Goal: Task Accomplishment & Management: Manage account settings

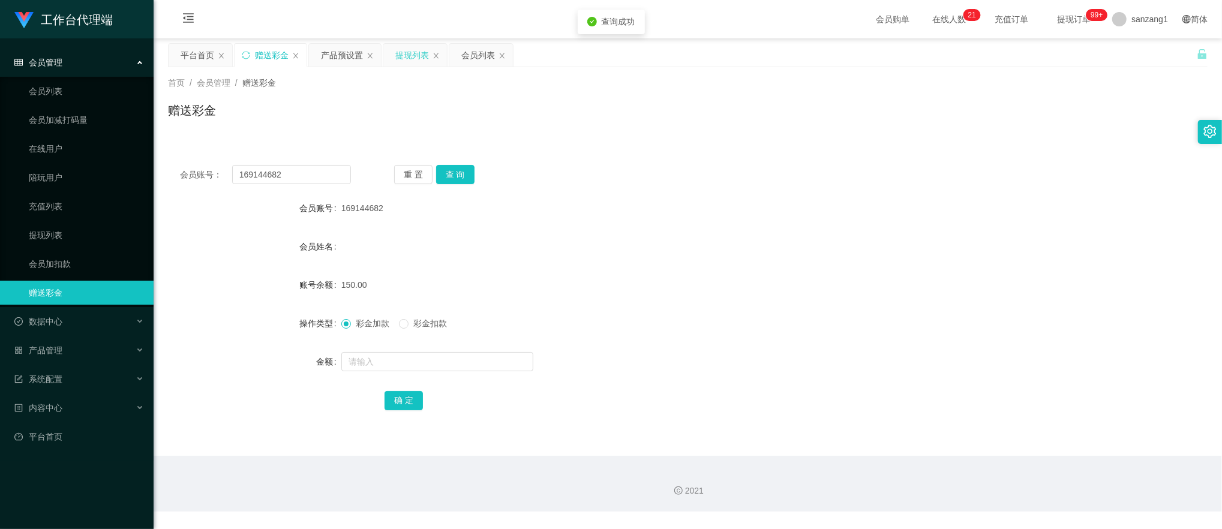
click at [409, 52] on div "提现列表" at bounding box center [412, 55] width 34 height 23
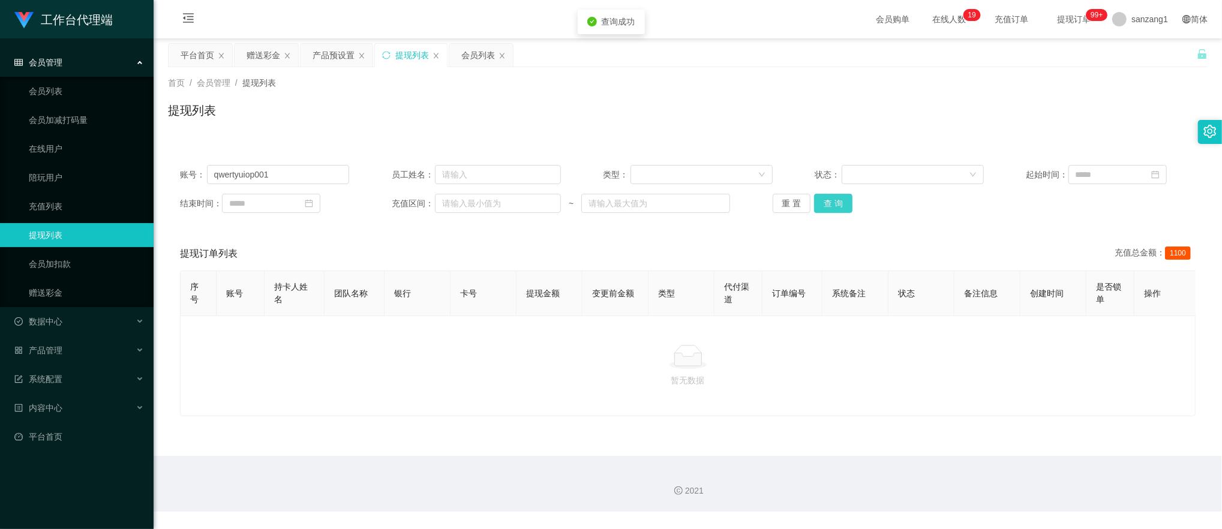
click at [821, 200] on button "查 询" at bounding box center [833, 203] width 38 height 19
drag, startPoint x: 226, startPoint y: 167, endPoint x: 135, endPoint y: 155, distance: 92.0
click at [120, 157] on section "工作台代理端 会员管理 会员列表 会员加减打码量 在线用户 陪玩用户 充值列表 提现列表 会员加扣款 赠送彩金 数据中心 员工统计 团队统计 产品管理 注单管…" at bounding box center [611, 256] width 1222 height 512
click at [831, 209] on button "查 询" at bounding box center [833, 203] width 38 height 19
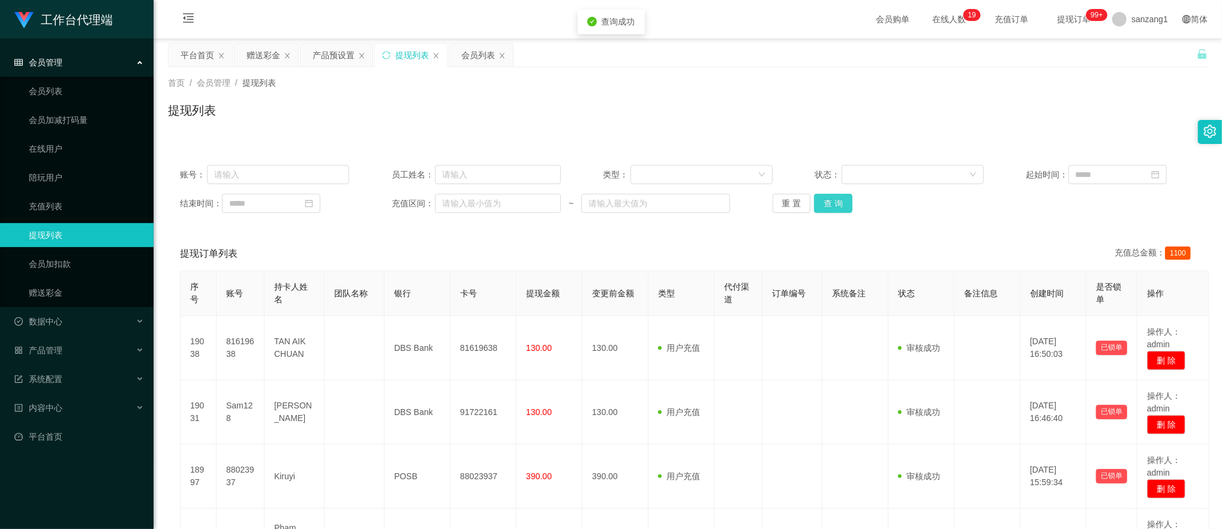
click at [831, 209] on button "查 询" at bounding box center [833, 203] width 38 height 19
click at [810, 118] on div "提现列表" at bounding box center [688, 115] width 1040 height 28
drag, startPoint x: 1176, startPoint y: 0, endPoint x: 787, endPoint y: 82, distance: 397.3
click at [787, 82] on div "首页 / 会员管理 / 提现列表 /" at bounding box center [688, 83] width 1040 height 13
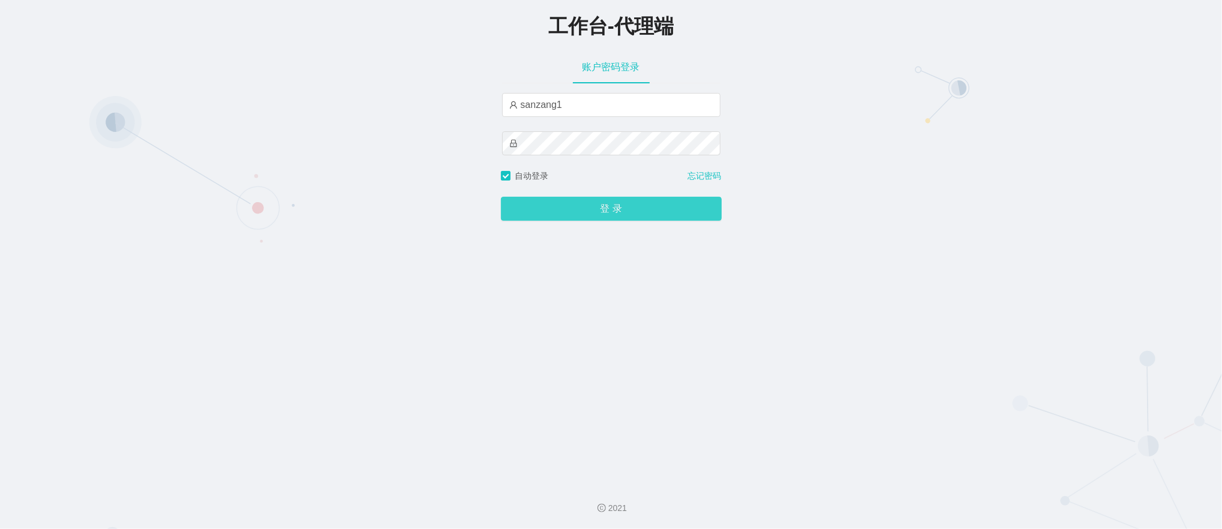
click at [571, 206] on button "登 录" at bounding box center [611, 209] width 221 height 24
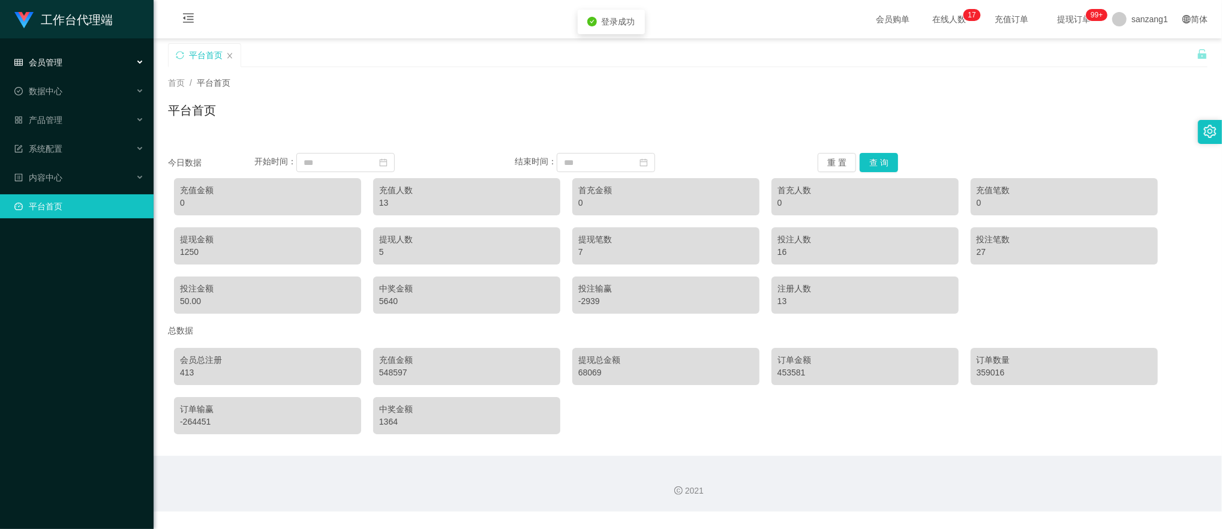
click at [55, 61] on span "会员管理" at bounding box center [38, 63] width 48 height 10
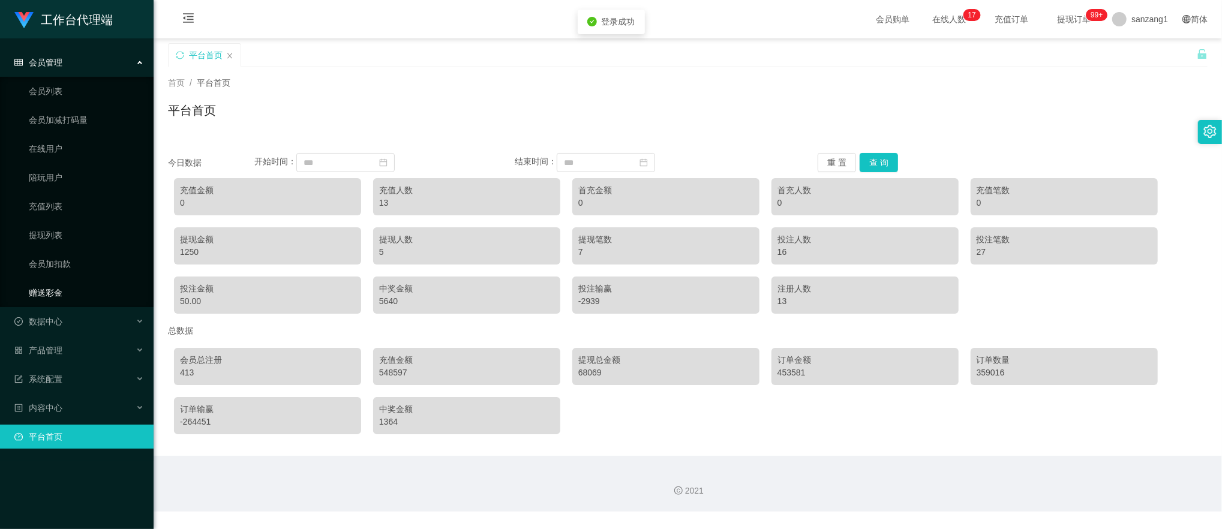
click at [35, 284] on link "赠送彩金" at bounding box center [86, 293] width 115 height 24
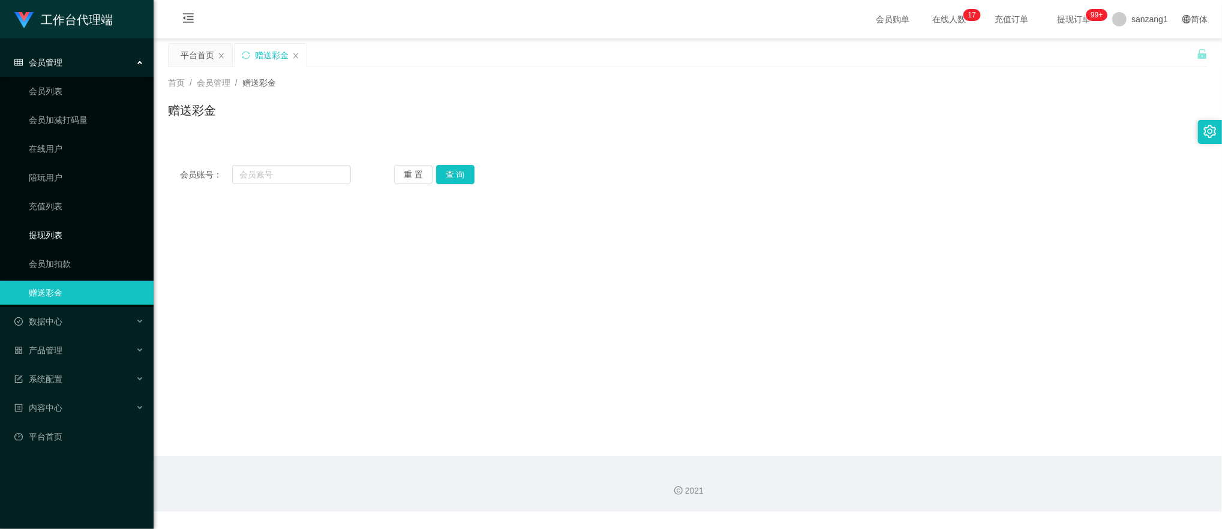
click at [46, 236] on link "提现列表" at bounding box center [86, 235] width 115 height 24
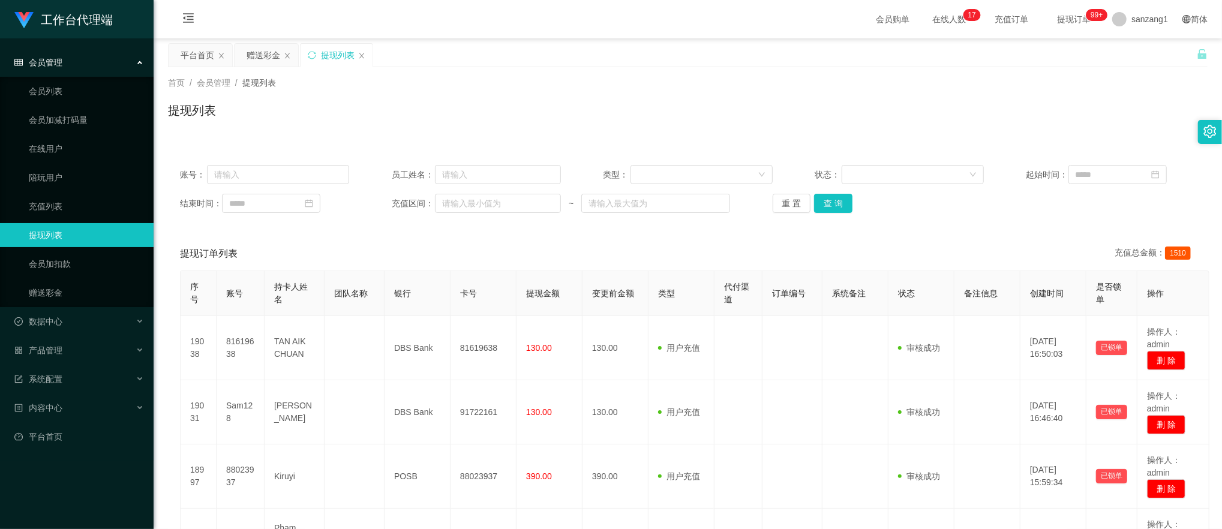
click at [66, 68] on div "会员管理" at bounding box center [77, 62] width 154 height 24
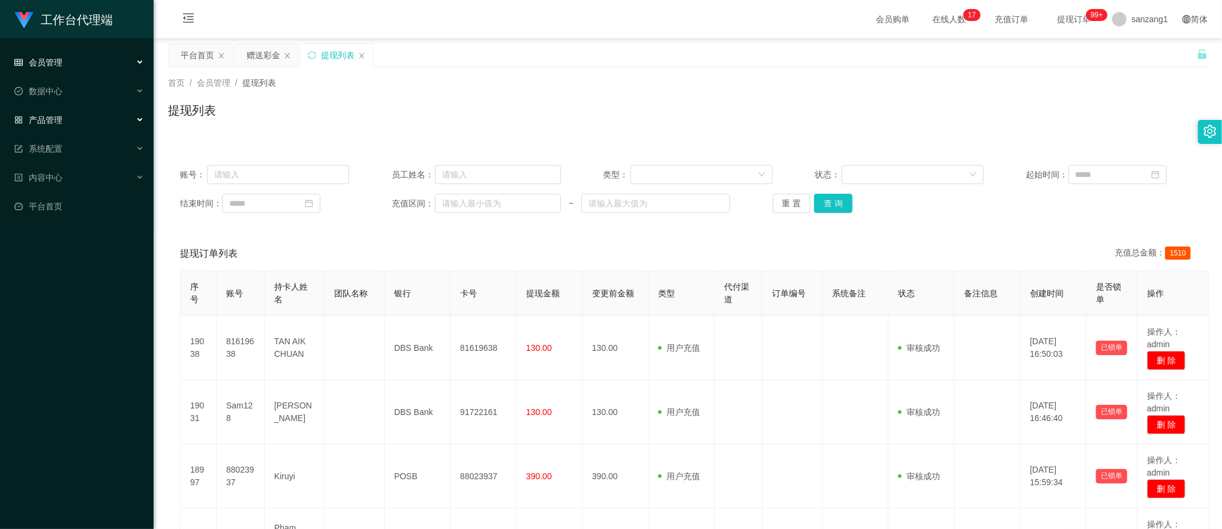
click at [61, 120] on span "产品管理" at bounding box center [38, 120] width 48 height 10
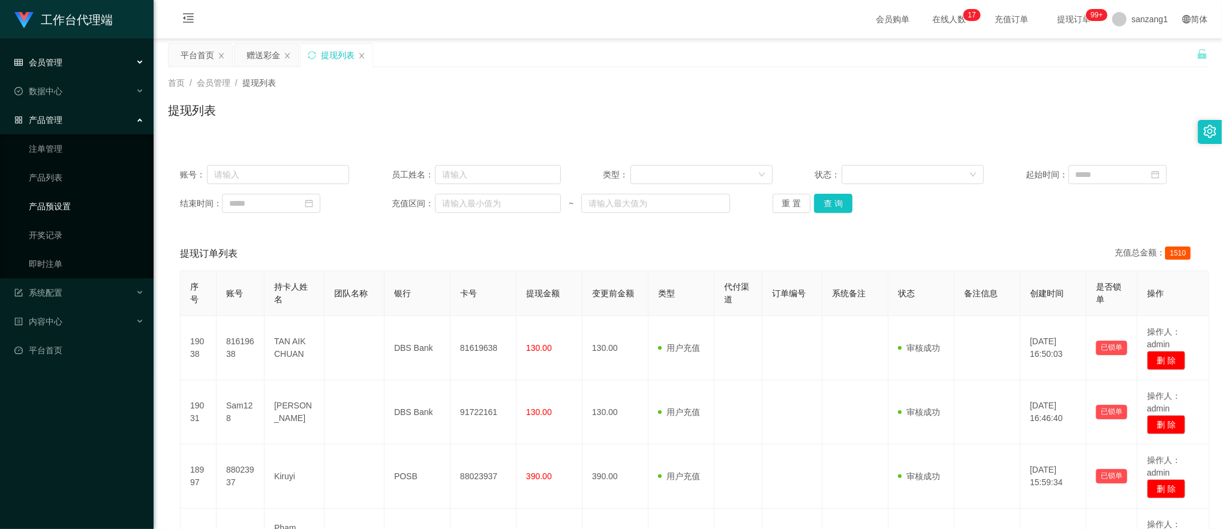
click at [54, 194] on link "产品预设置" at bounding box center [86, 206] width 115 height 24
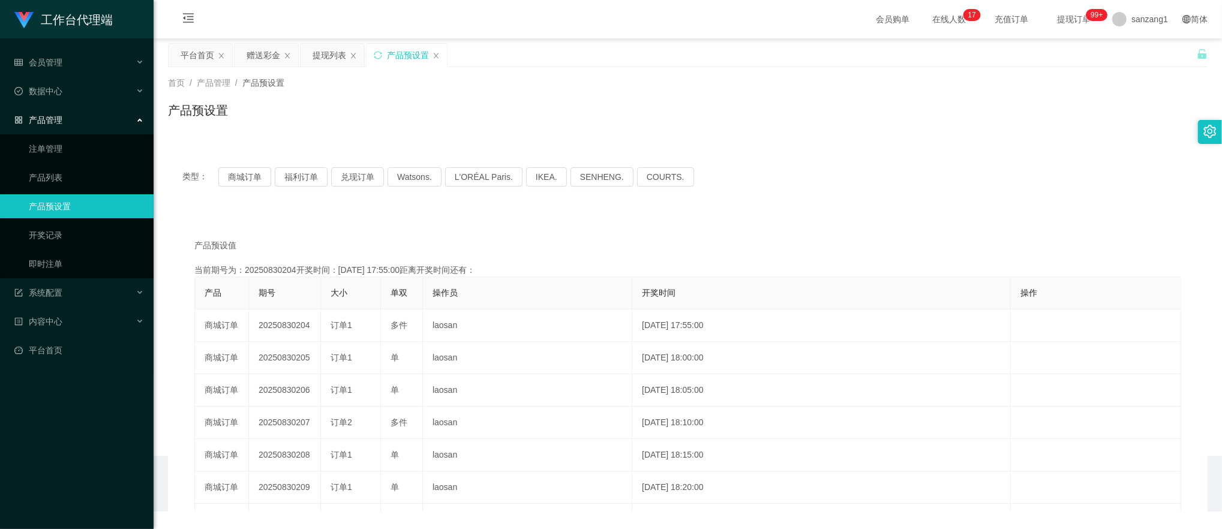
click at [55, 115] on span "产品管理" at bounding box center [38, 120] width 48 height 10
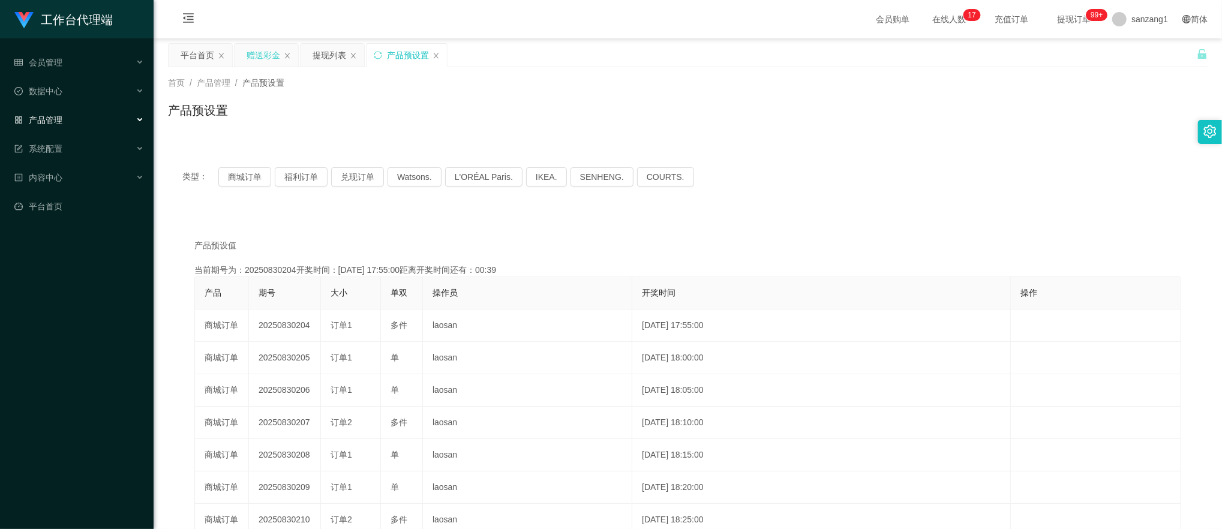
click at [268, 59] on div "赠送彩金" at bounding box center [264, 55] width 34 height 23
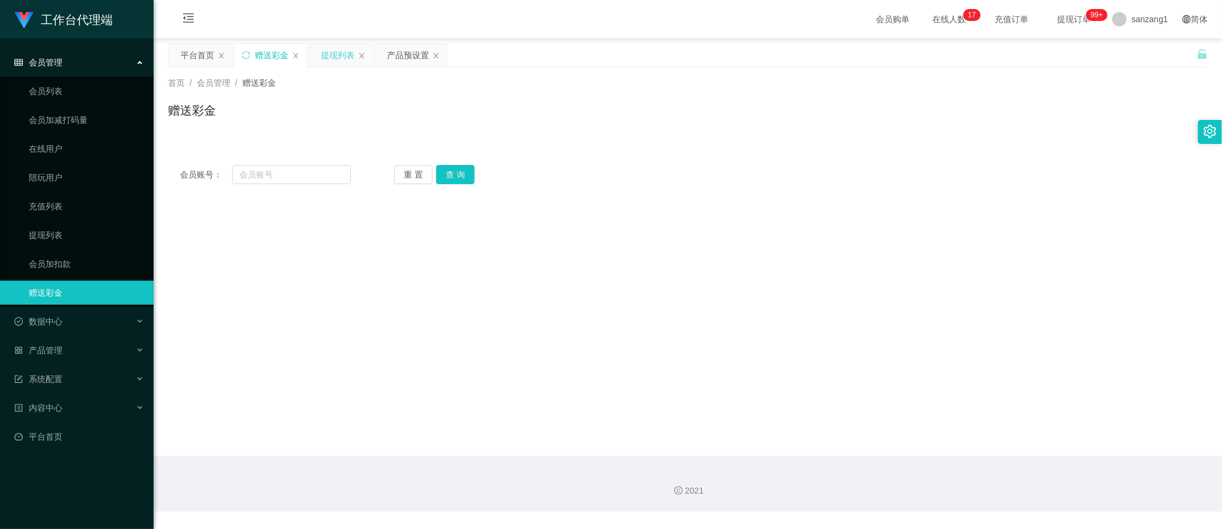
click at [313, 52] on div "提现列表" at bounding box center [341, 55] width 64 height 23
click at [334, 53] on div "提现列表" at bounding box center [338, 55] width 34 height 23
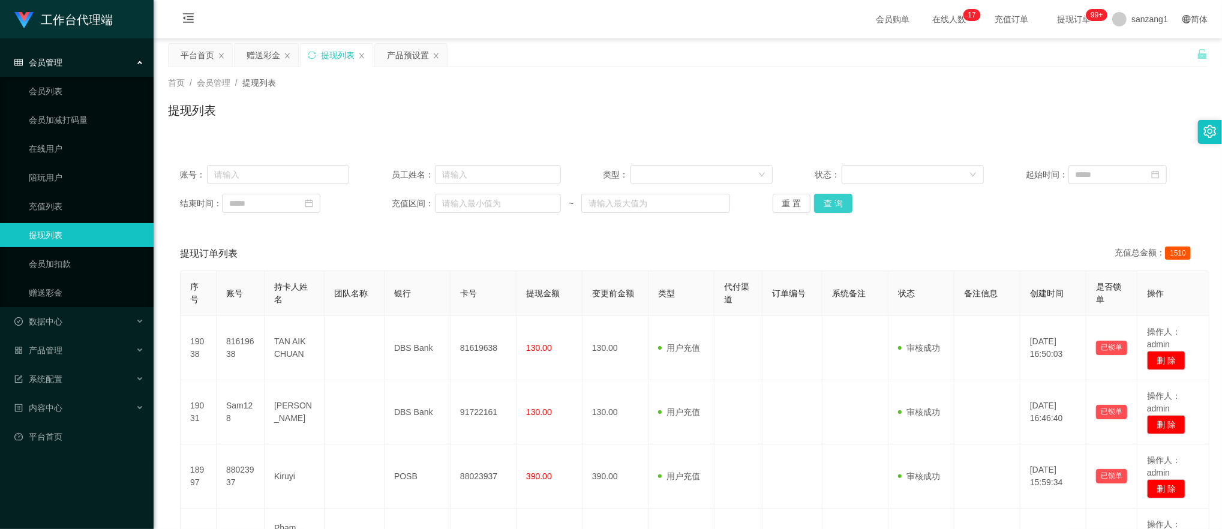
click at [841, 200] on button "查 询" at bounding box center [833, 203] width 38 height 19
